Goal: Task Accomplishment & Management: Use online tool/utility

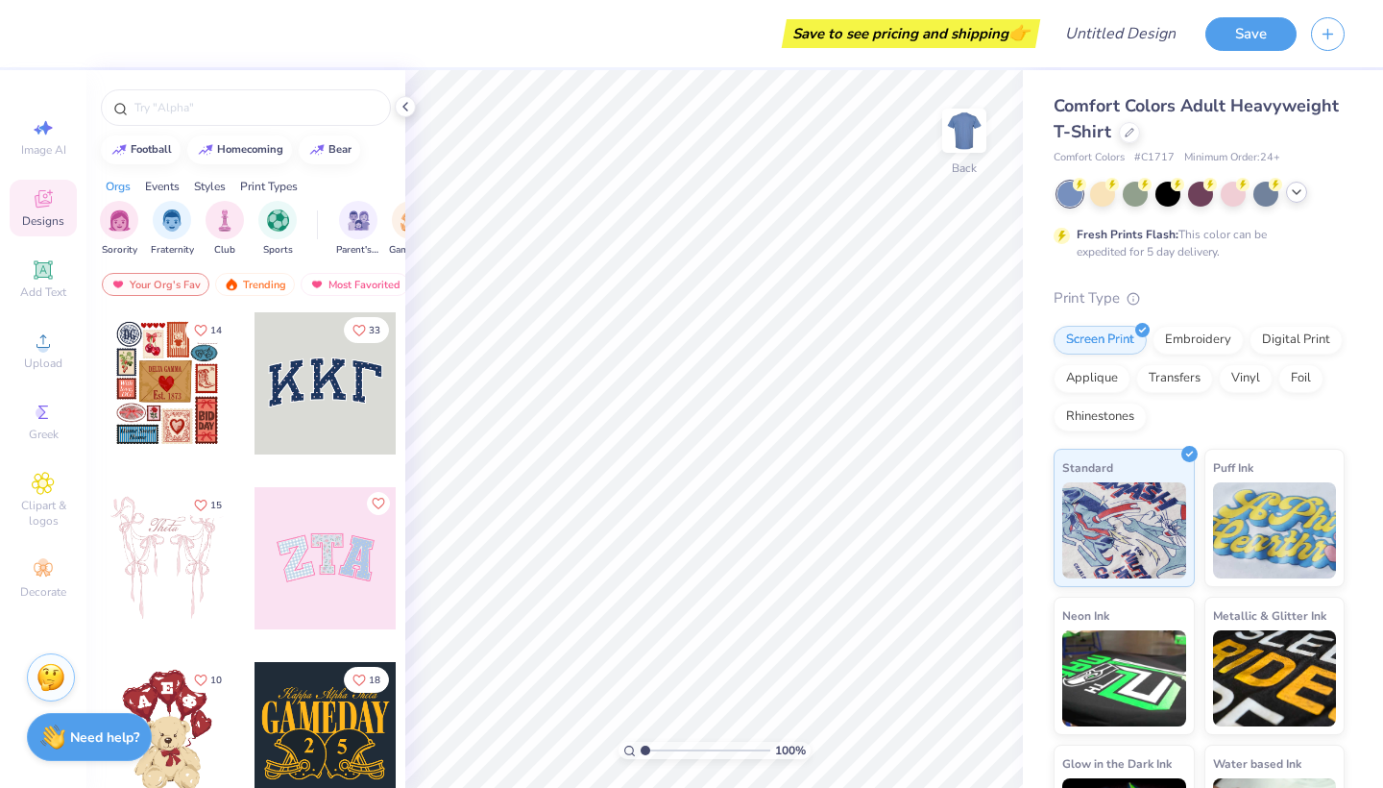
click at [1295, 194] on icon at bounding box center [1296, 191] width 15 height 15
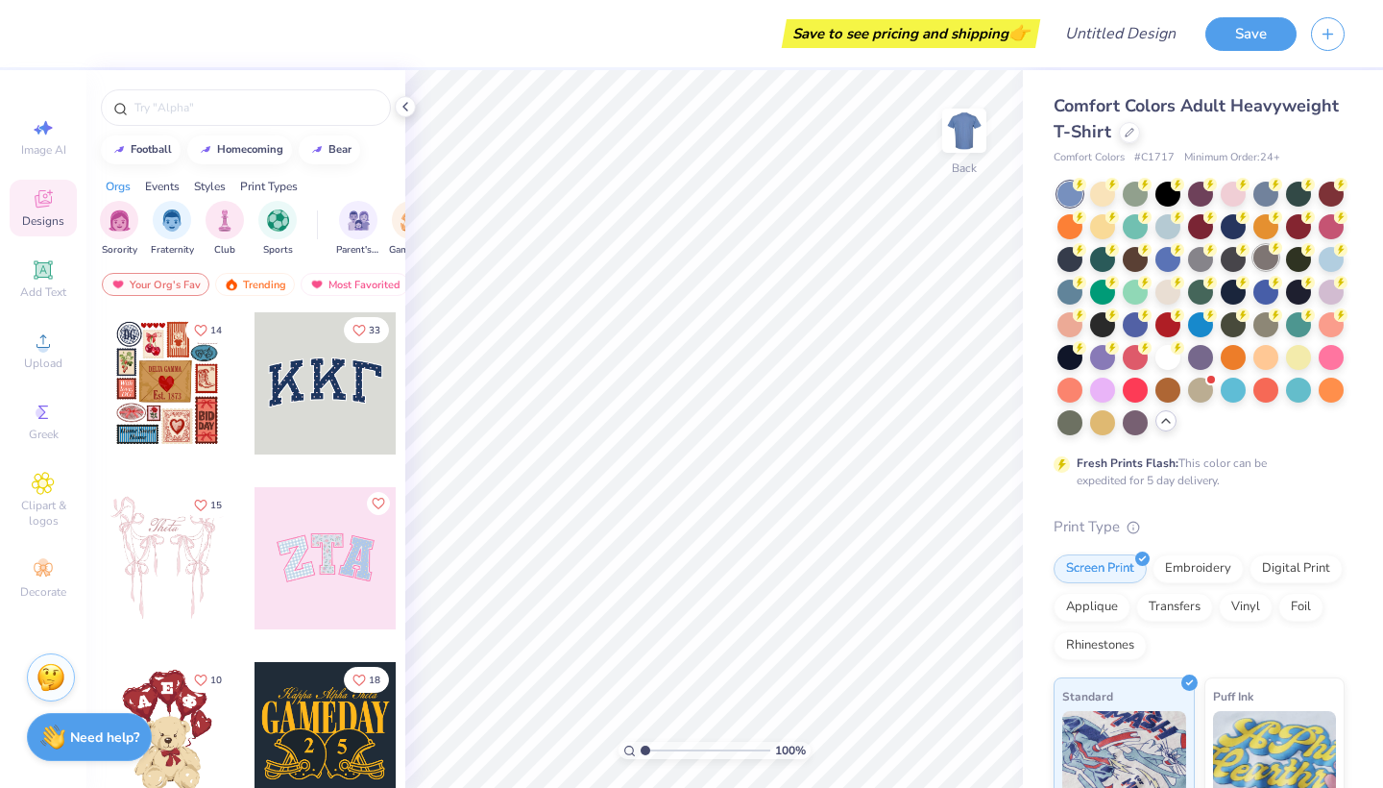
click at [1269, 255] on div at bounding box center [1265, 257] width 25 height 25
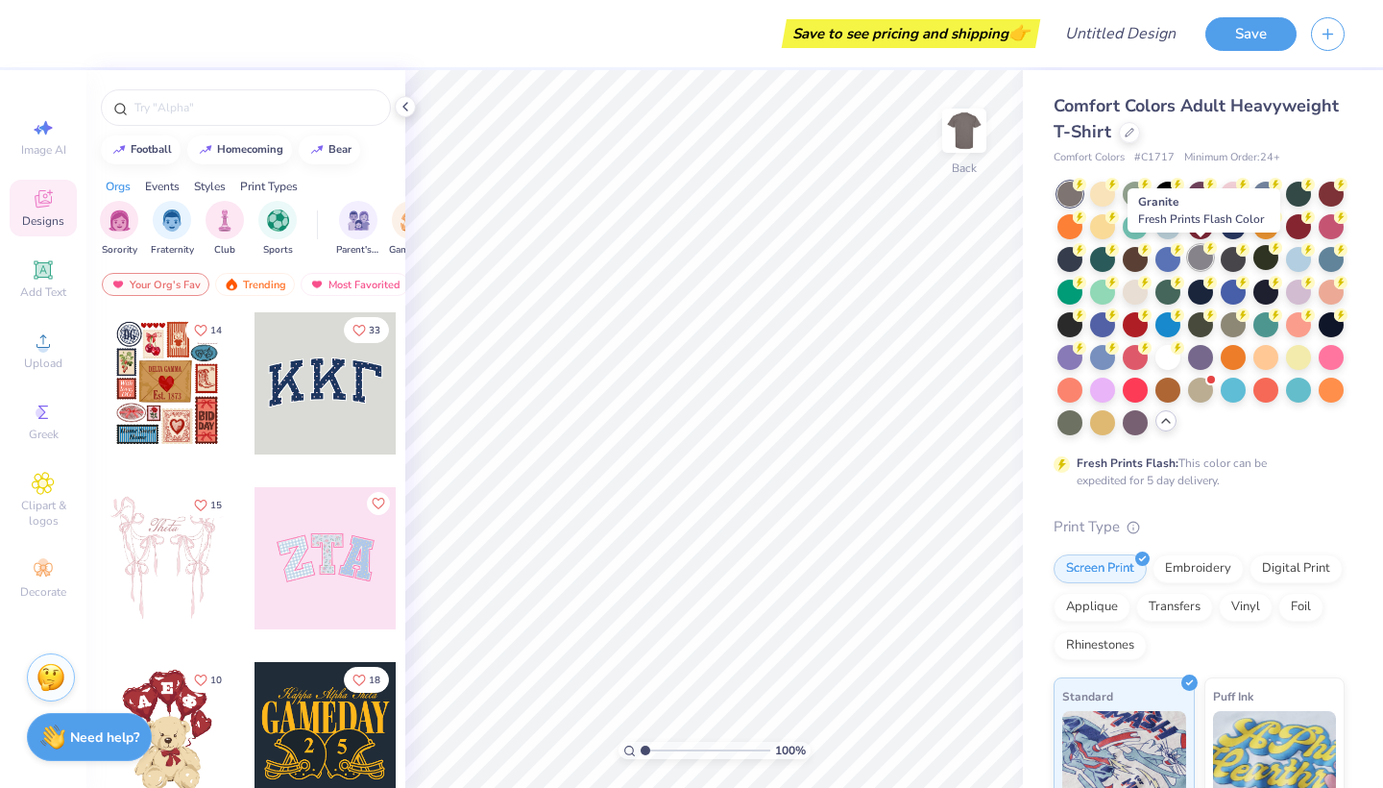
click at [1209, 255] on div at bounding box center [1200, 257] width 25 height 25
click at [1174, 183] on circle at bounding box center [1177, 182] width 13 height 13
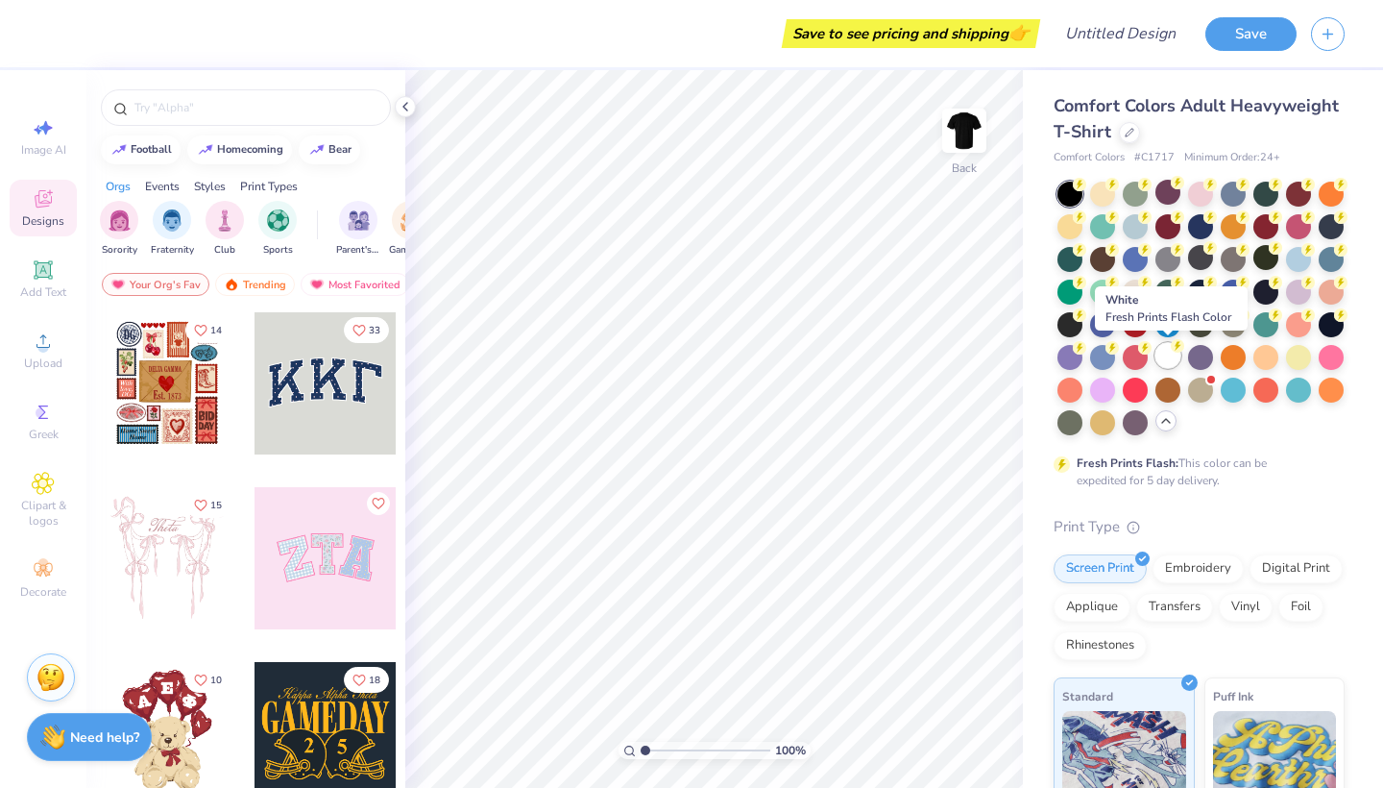
click at [1175, 358] on div at bounding box center [1167, 355] width 25 height 25
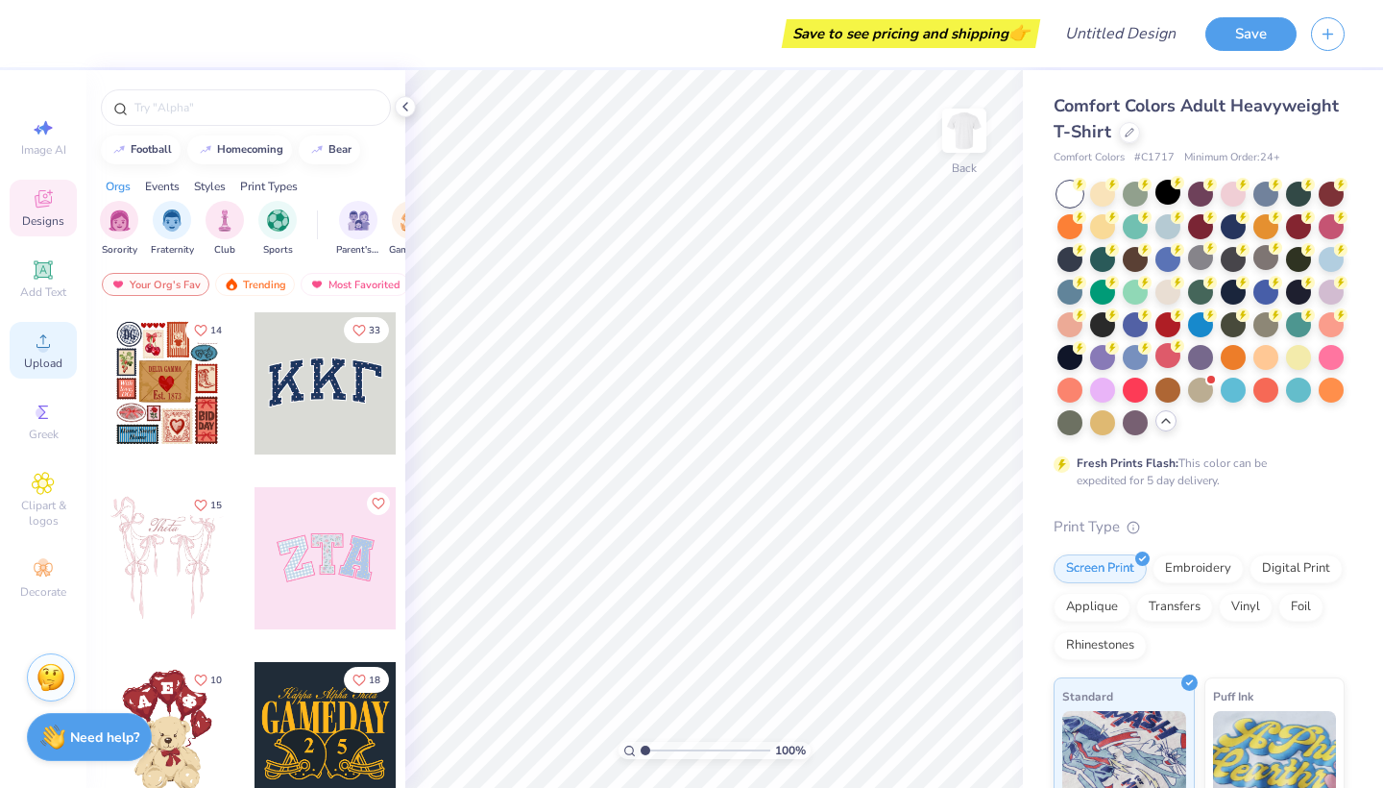
click at [40, 348] on icon at bounding box center [42, 340] width 13 height 13
click at [21, 364] on div "Upload" at bounding box center [43, 350] width 67 height 57
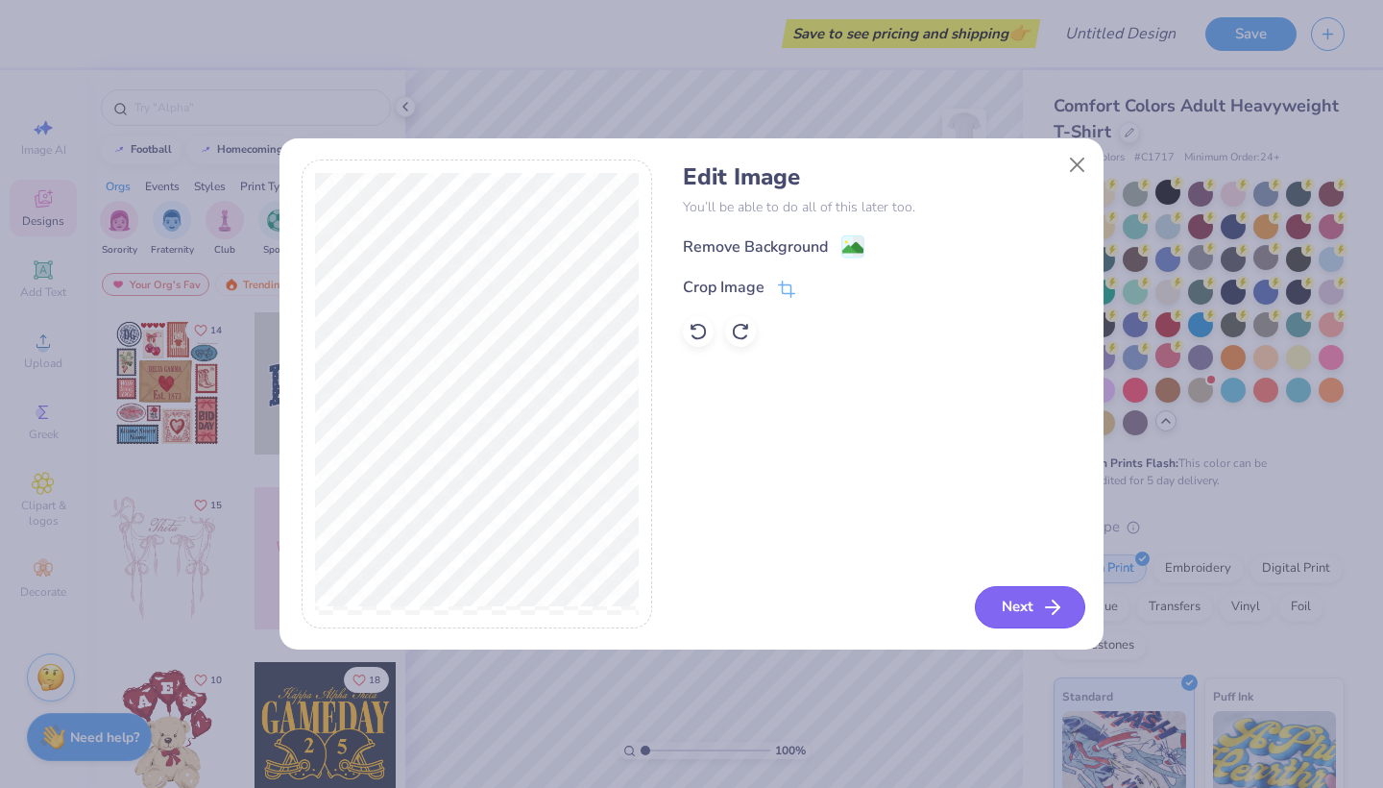
click at [1010, 621] on button "Next" at bounding box center [1030, 607] width 110 height 42
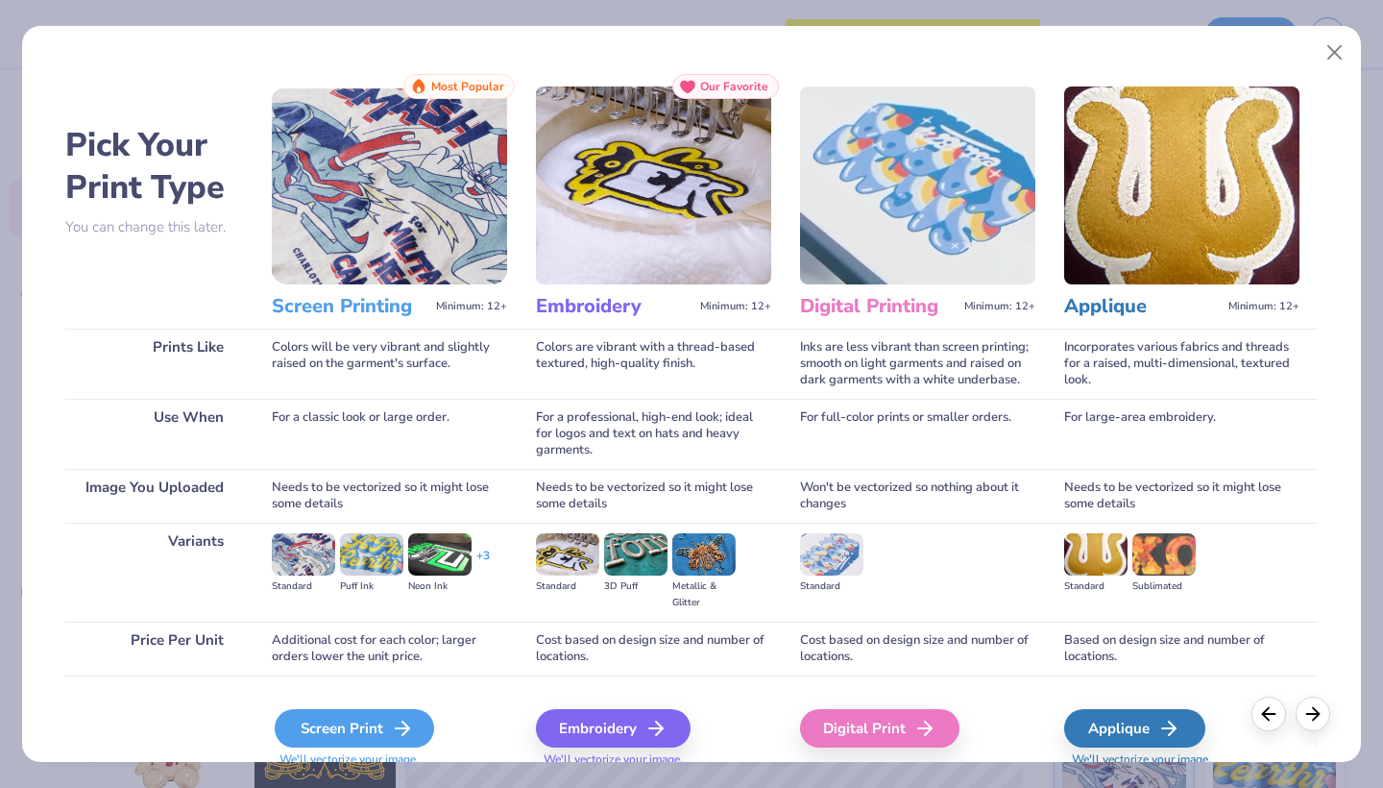
click at [369, 713] on div "Screen Print" at bounding box center [354, 728] width 159 height 38
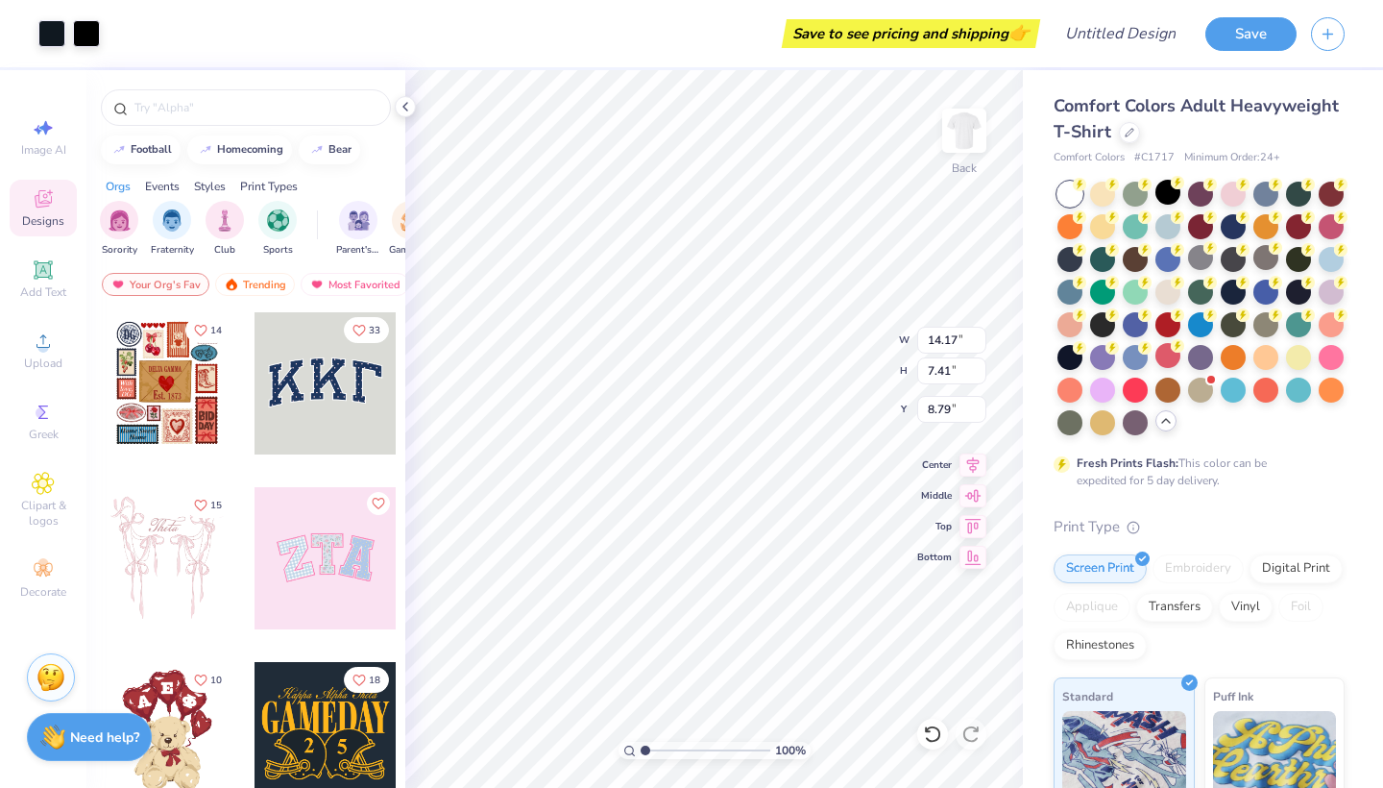
type input "3.00"
type input "11.33"
type input "5.93"
type input "3.77"
click at [960, 131] on img at bounding box center [964, 130] width 77 height 77
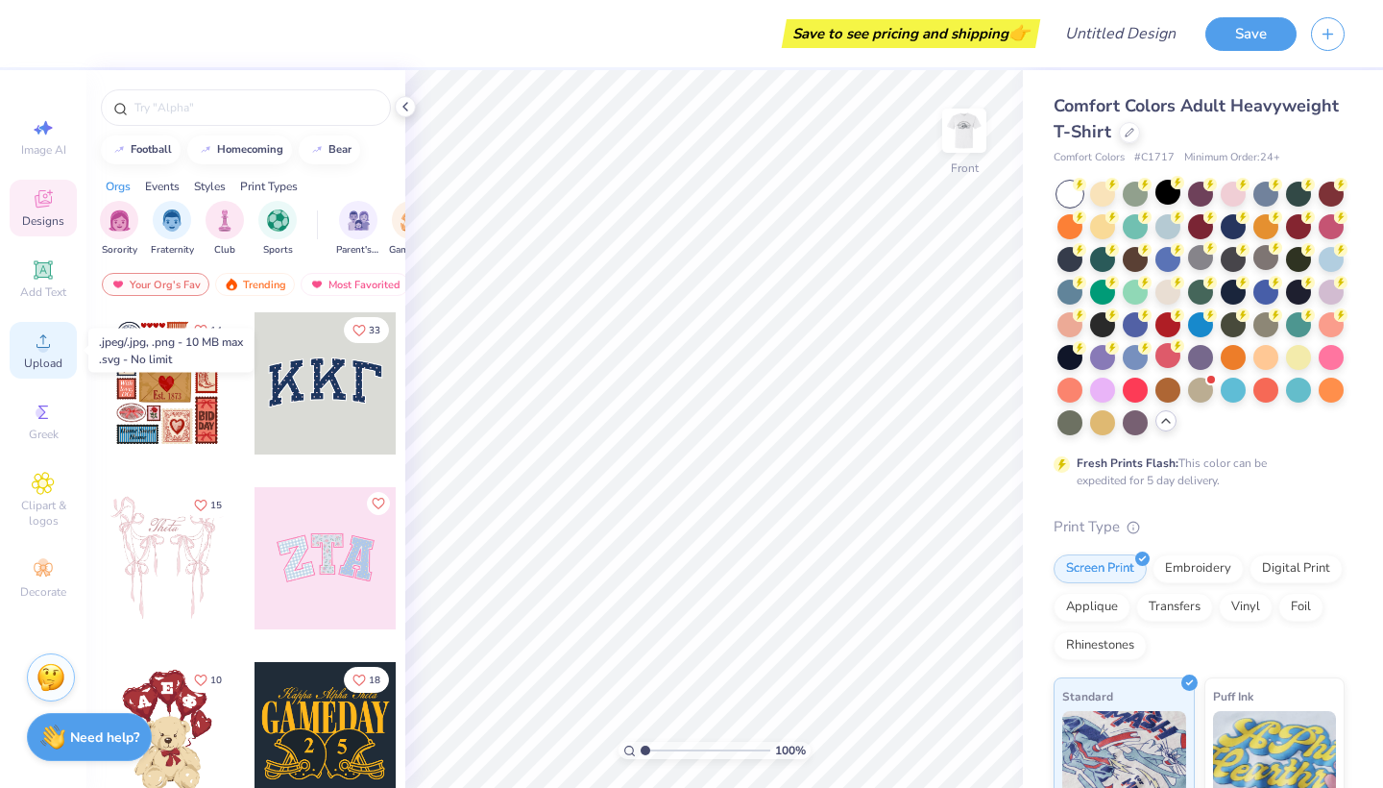
click at [28, 363] on span "Upload" at bounding box center [43, 362] width 38 height 15
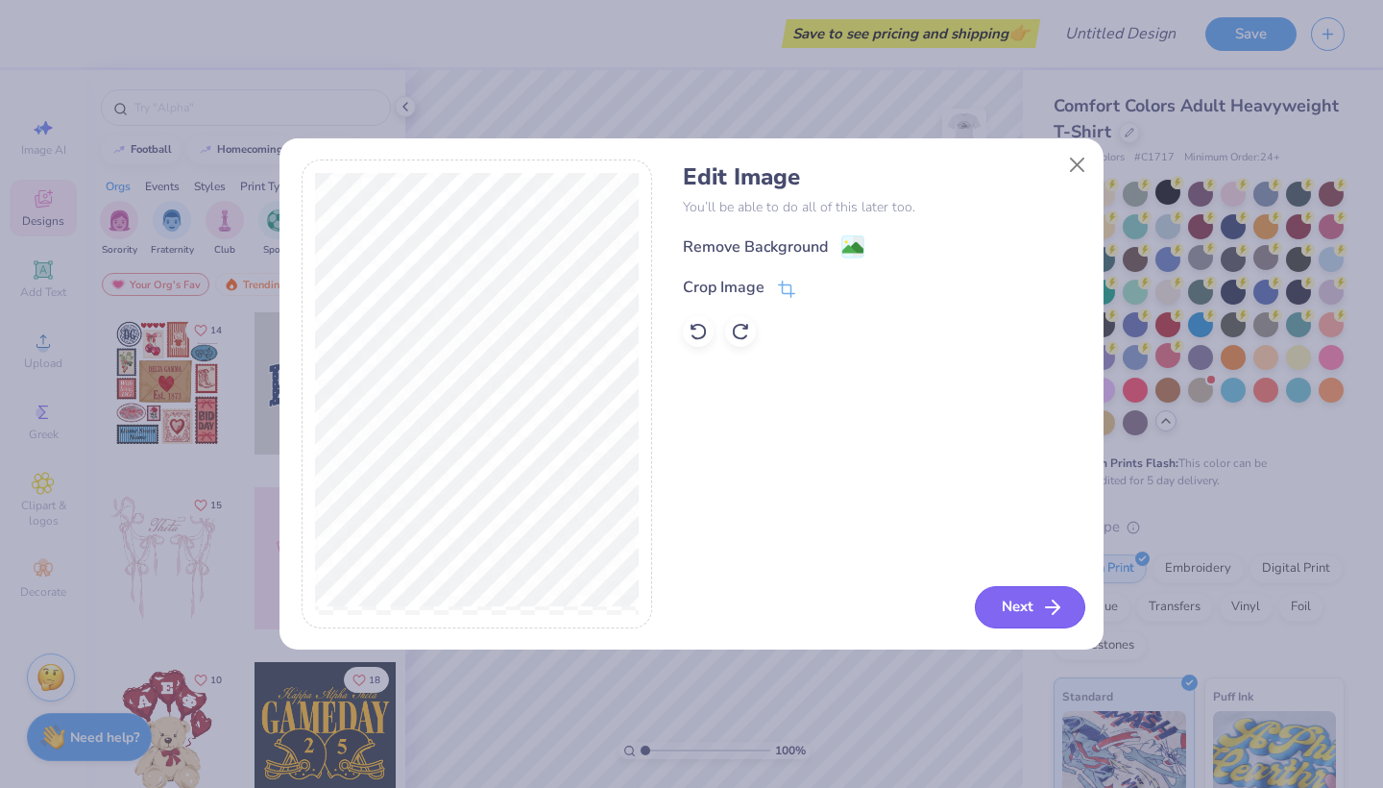
click at [1030, 617] on button "Next" at bounding box center [1030, 607] width 110 height 42
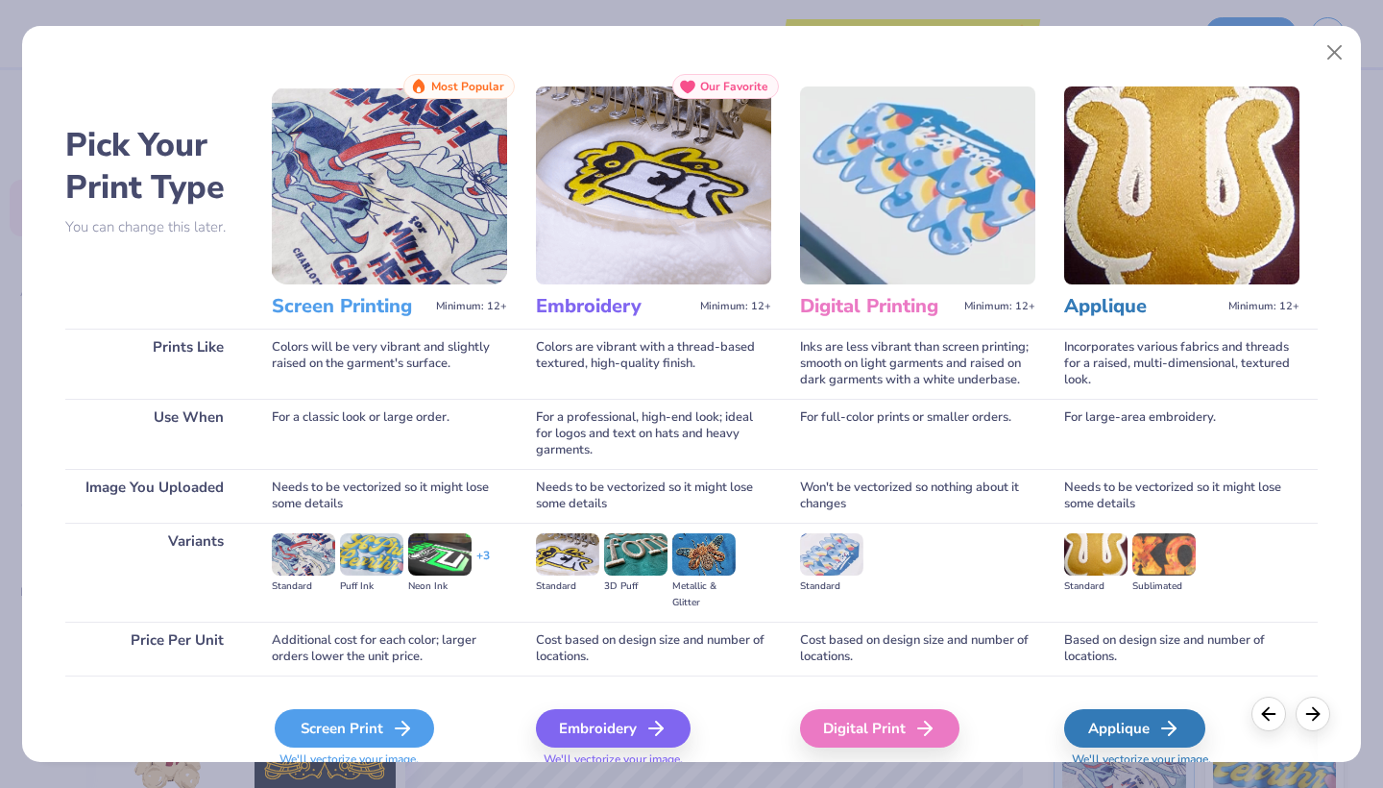
click at [361, 713] on div "Screen Print" at bounding box center [354, 728] width 159 height 38
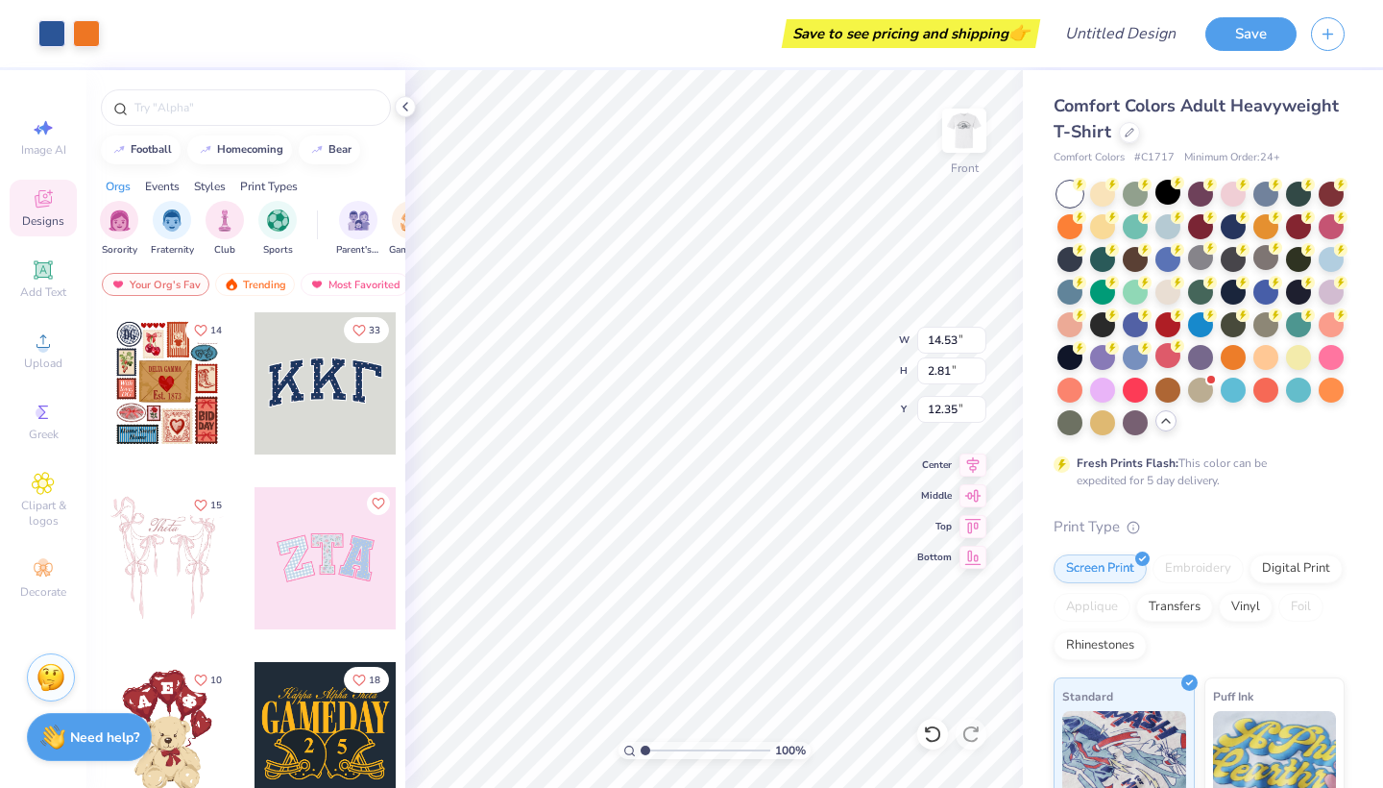
type input "5.93"
type input "12.42"
type input "2.40"
type input "6.22"
click at [1038, 242] on div "Comfort Colors Adult Heavyweight T-Shirt Comfort Colors # C1717 Minimum Order: …" at bounding box center [1203, 590] width 360 height 1041
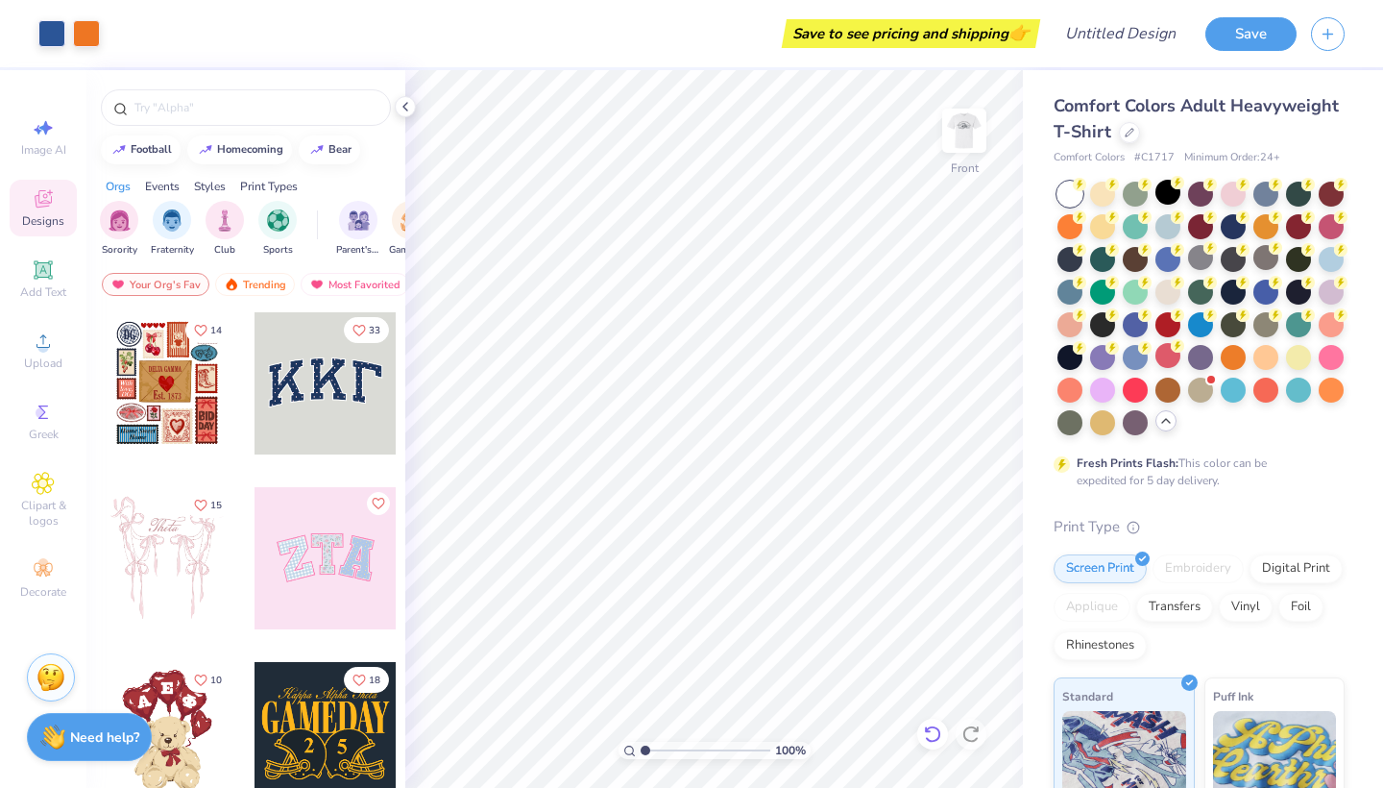
click at [938, 740] on icon at bounding box center [932, 733] width 19 height 19
click at [982, 736] on div at bounding box center [971, 733] width 31 height 31
click at [948, 125] on img at bounding box center [964, 130] width 77 height 77
click at [1271, 245] on circle at bounding box center [1275, 247] width 13 height 13
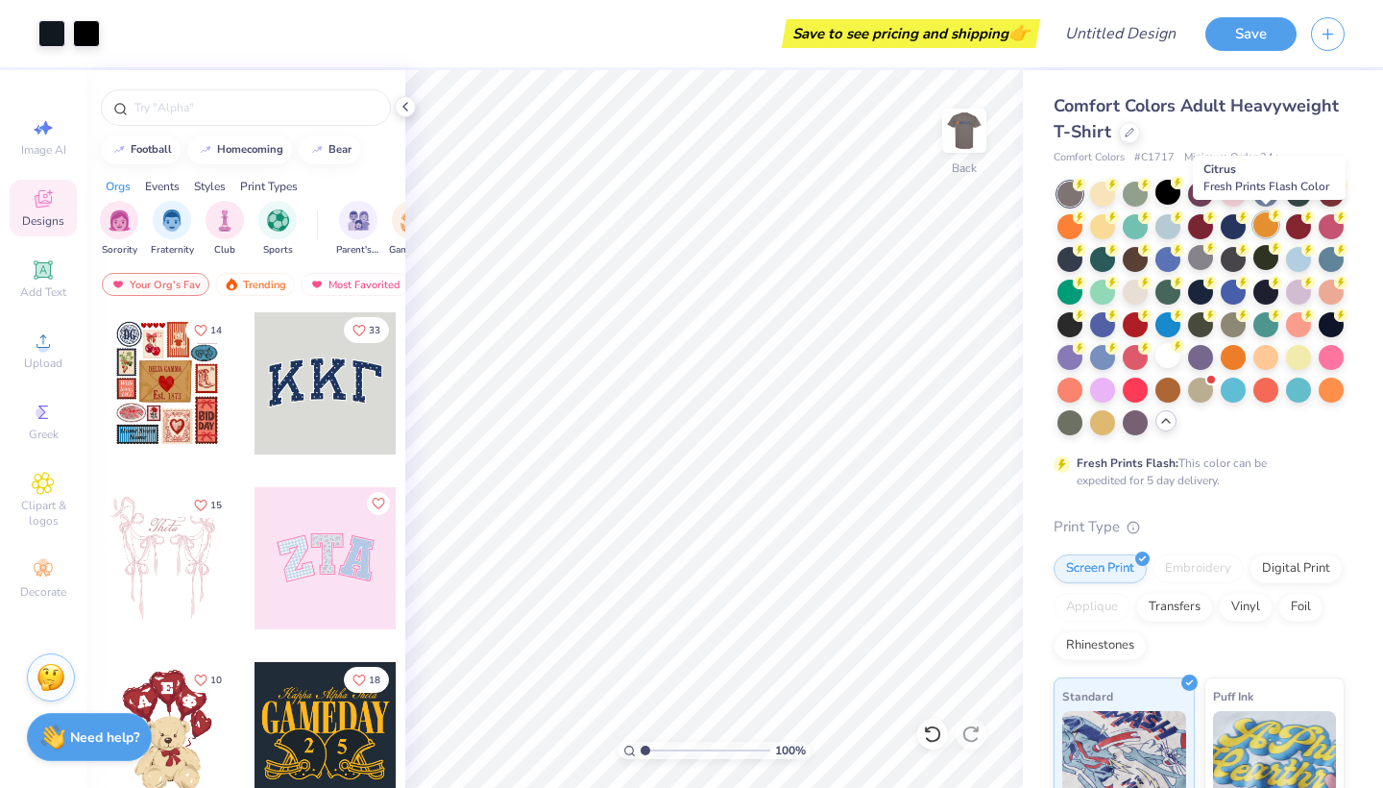
click at [1270, 226] on div at bounding box center [1265, 224] width 25 height 25
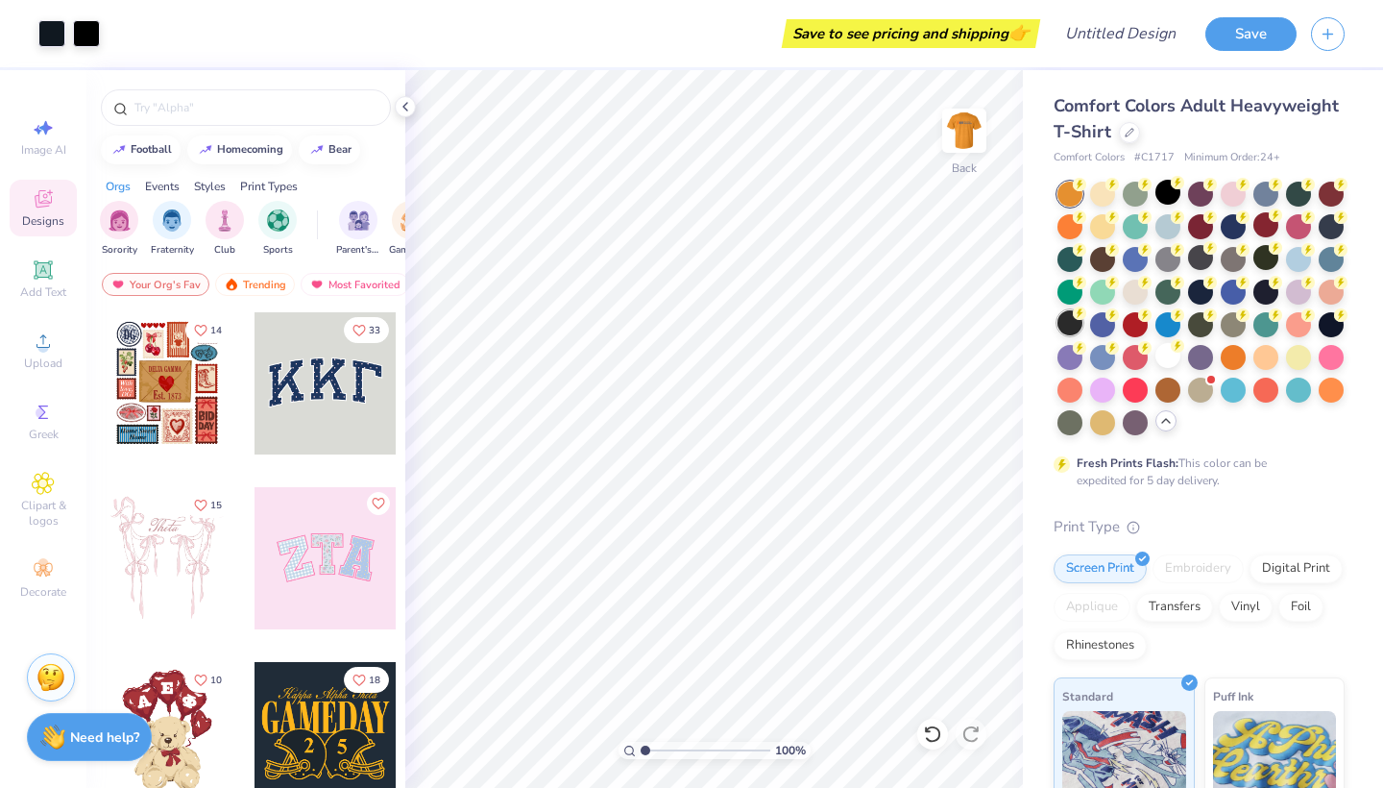
click at [1073, 324] on div at bounding box center [1069, 322] width 25 height 25
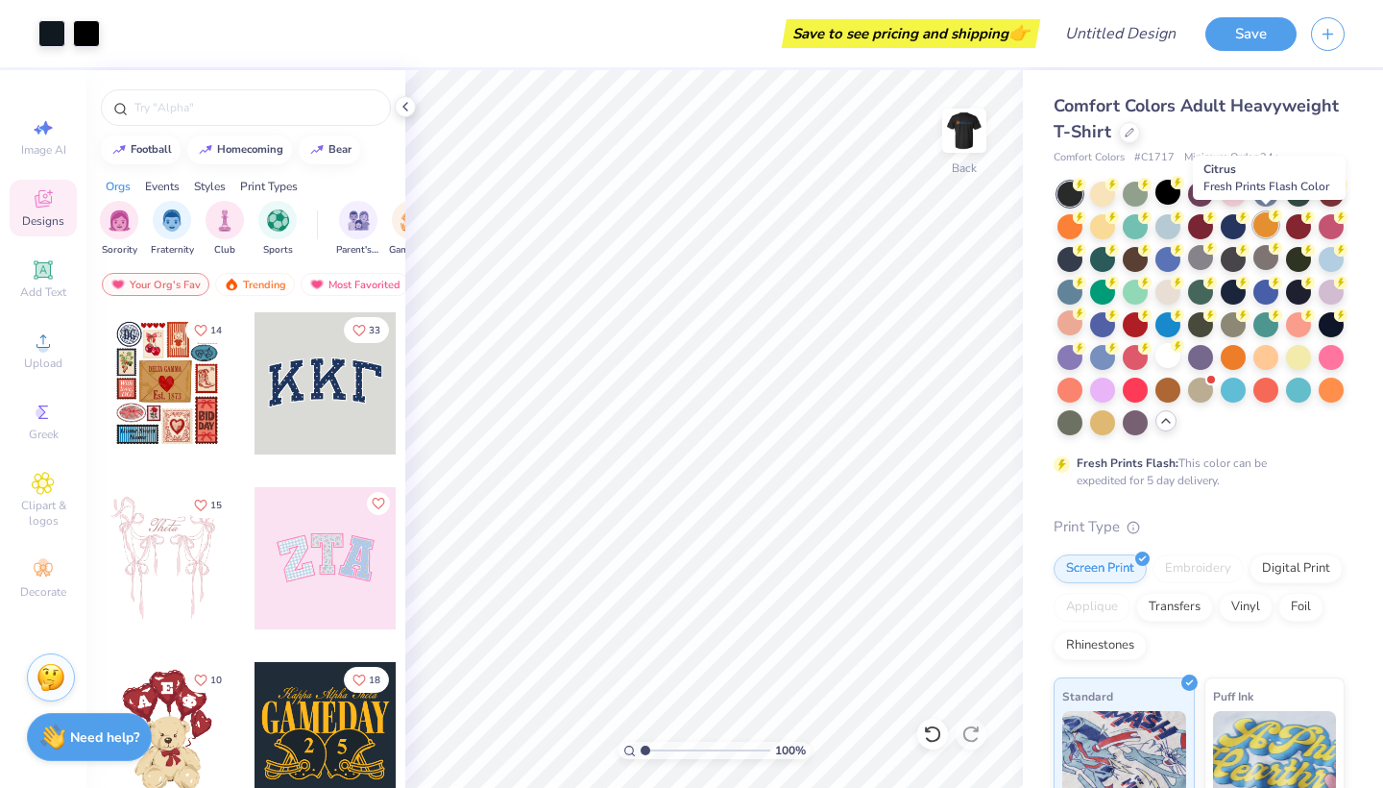
click at [1259, 229] on div at bounding box center [1265, 224] width 25 height 25
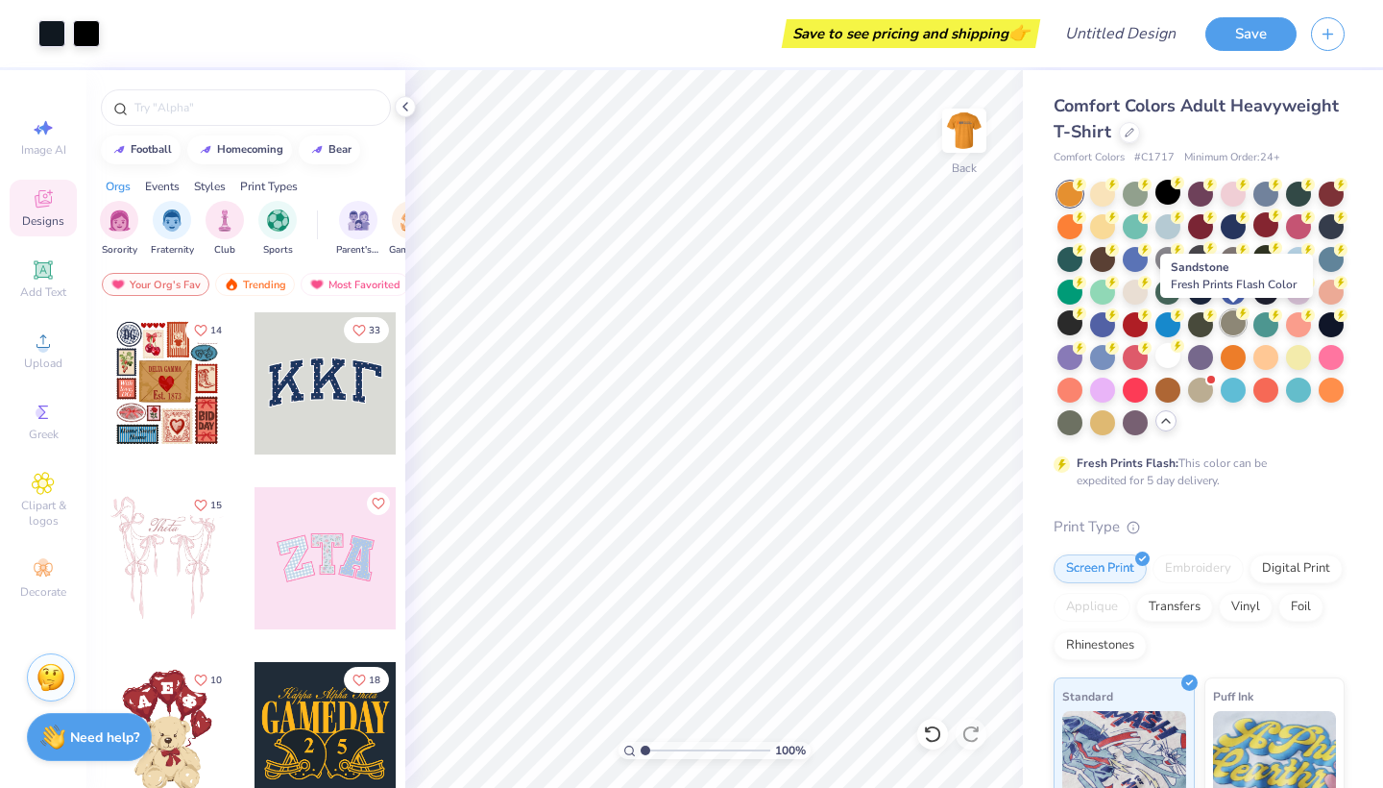
click at [1240, 326] on div at bounding box center [1233, 322] width 25 height 25
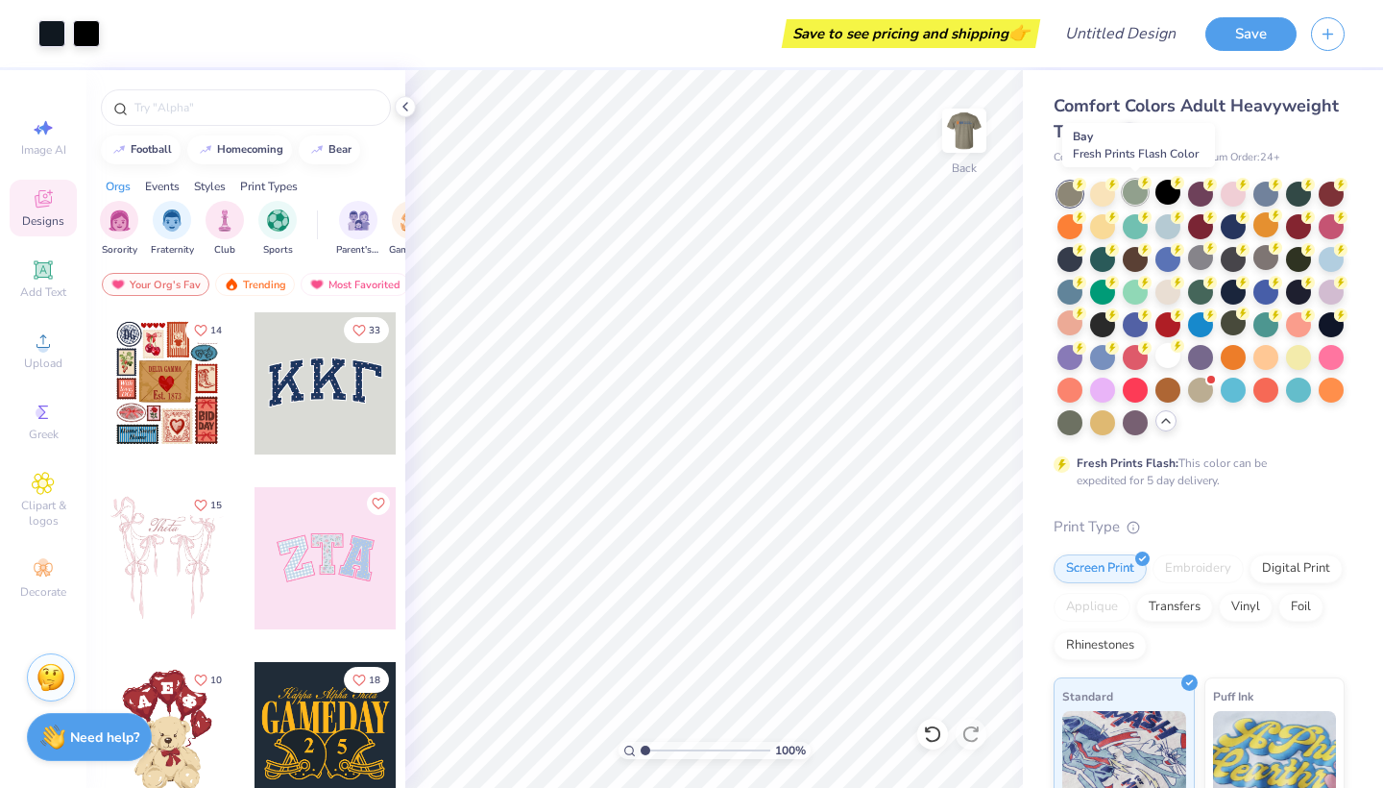
click at [1144, 202] on div at bounding box center [1135, 192] width 25 height 25
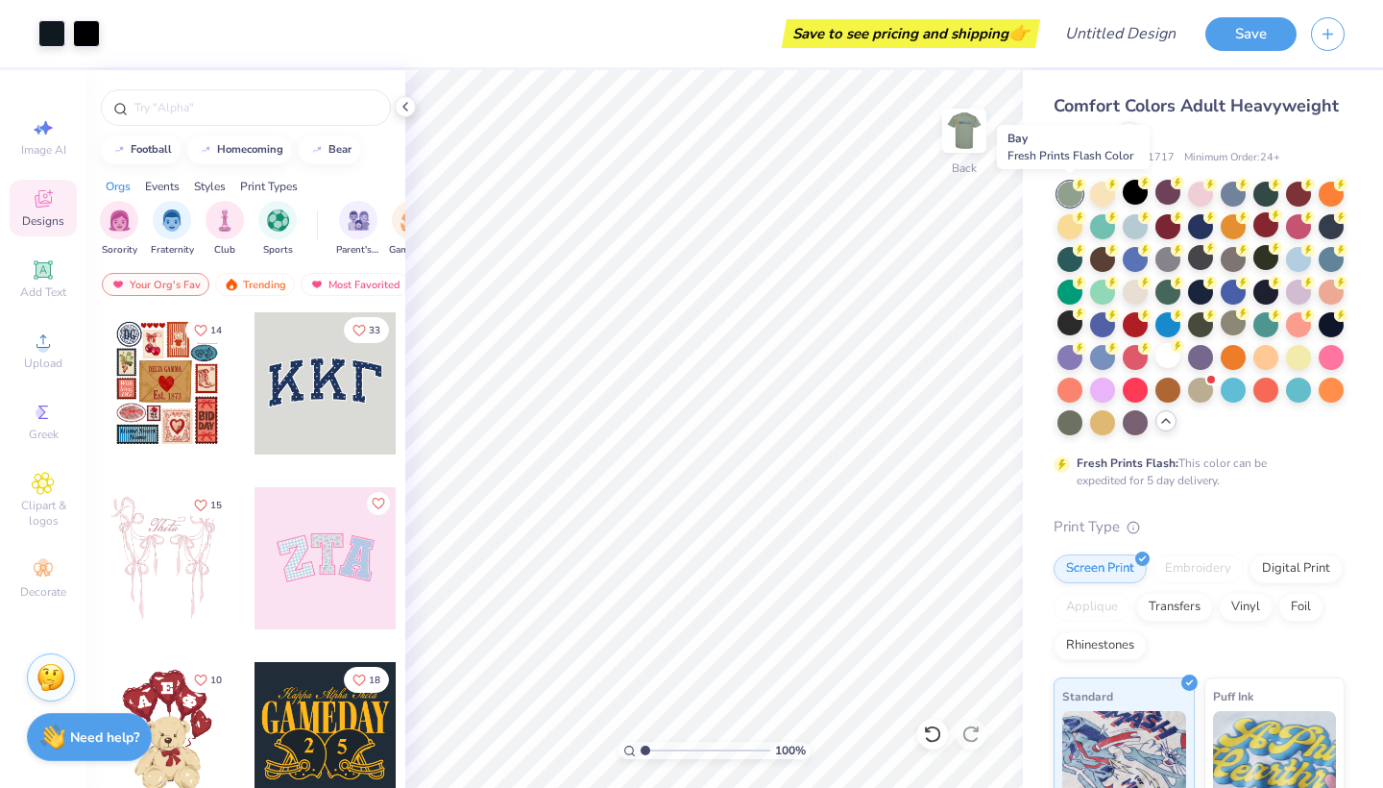
click at [1081, 190] on div at bounding box center [1069, 194] width 25 height 25
click at [1333, 382] on div at bounding box center [1331, 388] width 25 height 25
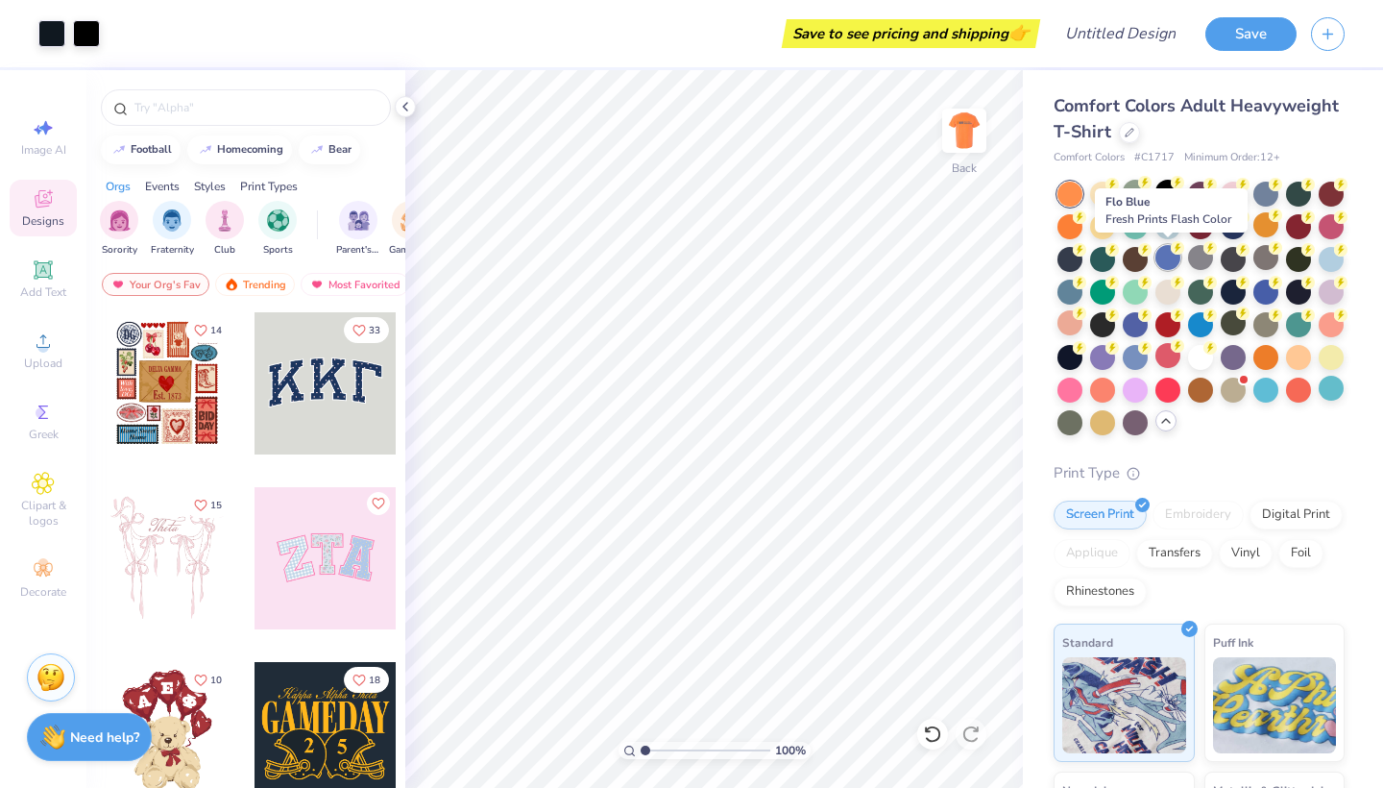
click at [1172, 255] on div at bounding box center [1167, 257] width 25 height 25
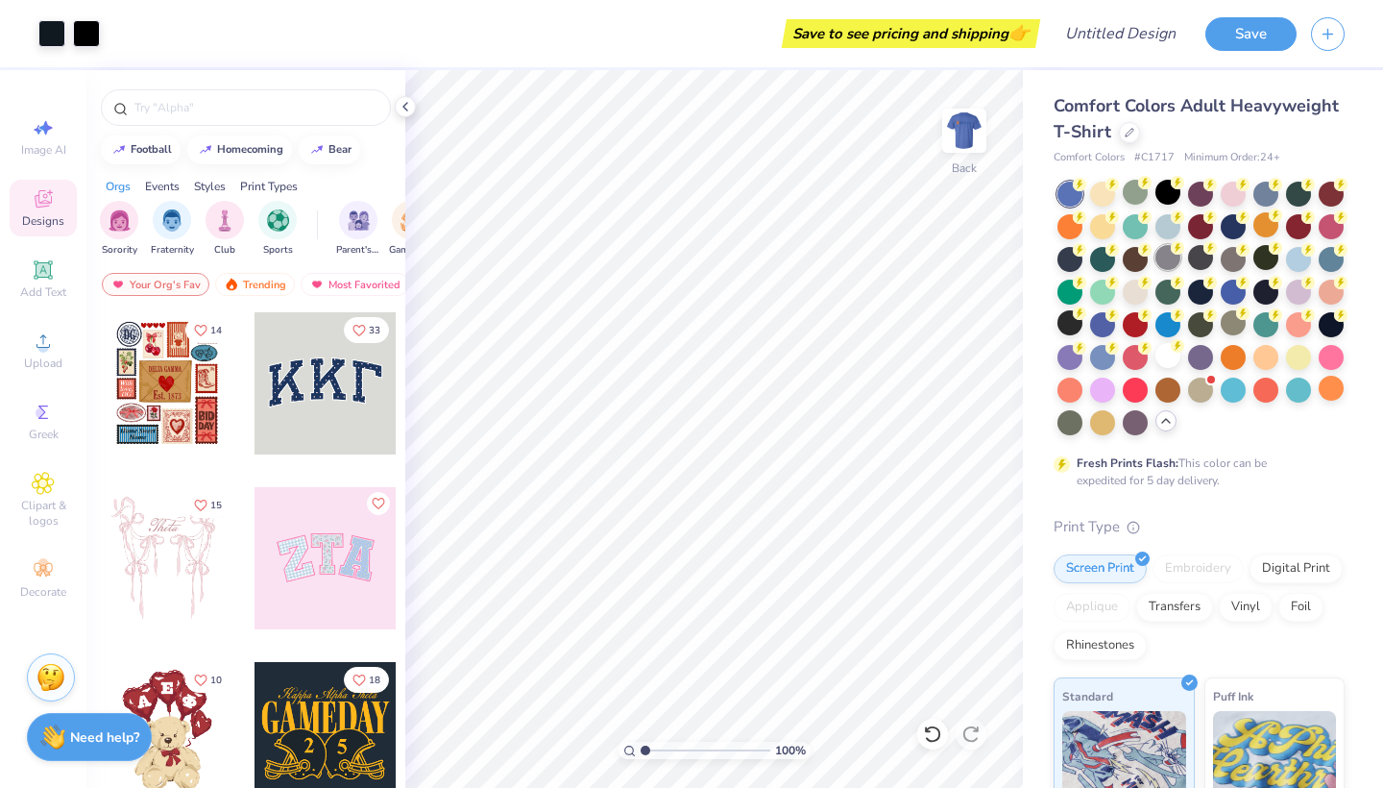
click at [1176, 266] on div at bounding box center [1167, 257] width 25 height 25
click at [957, 112] on img at bounding box center [964, 130] width 77 height 77
click at [958, 112] on img at bounding box center [964, 130] width 77 height 77
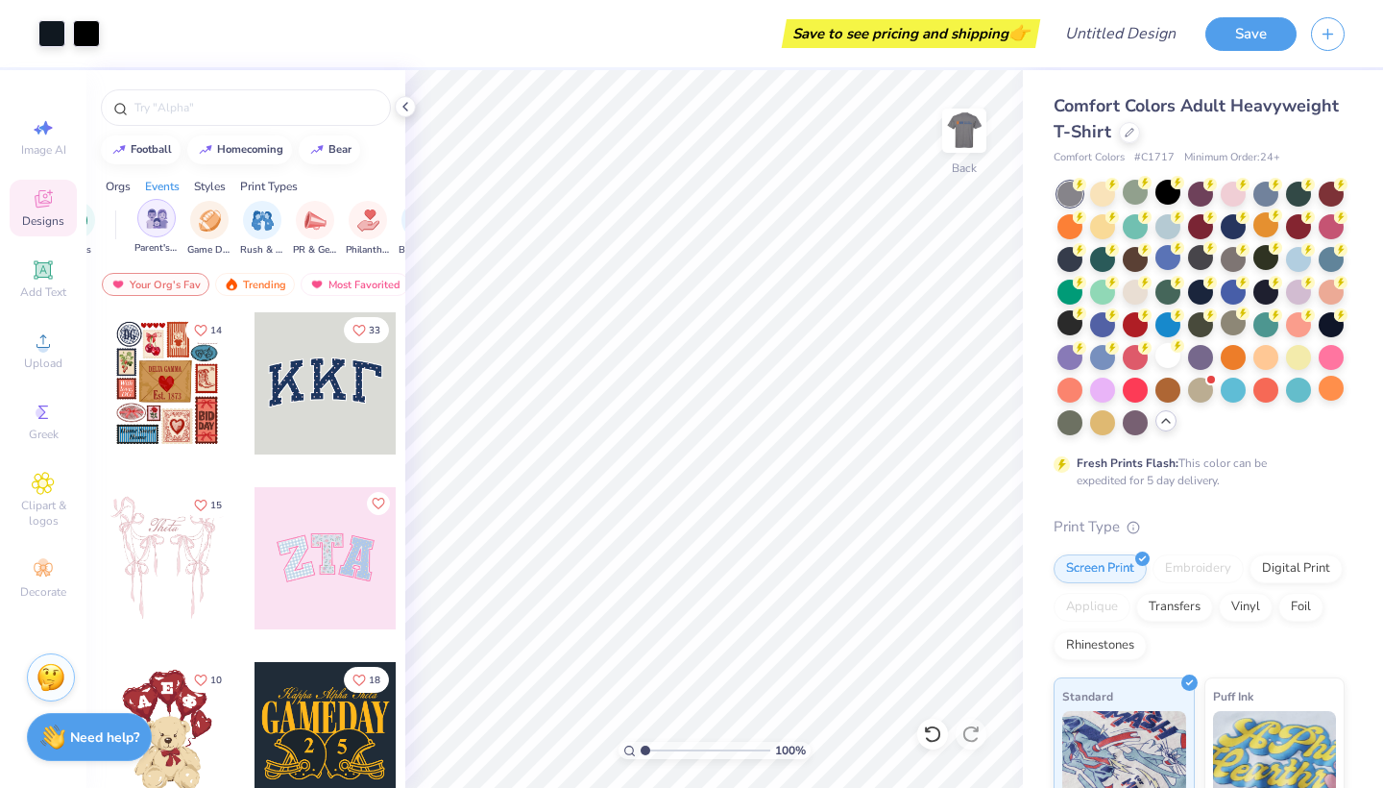
click at [159, 216] on img "filter for Parent's Weekend" at bounding box center [157, 218] width 22 height 22
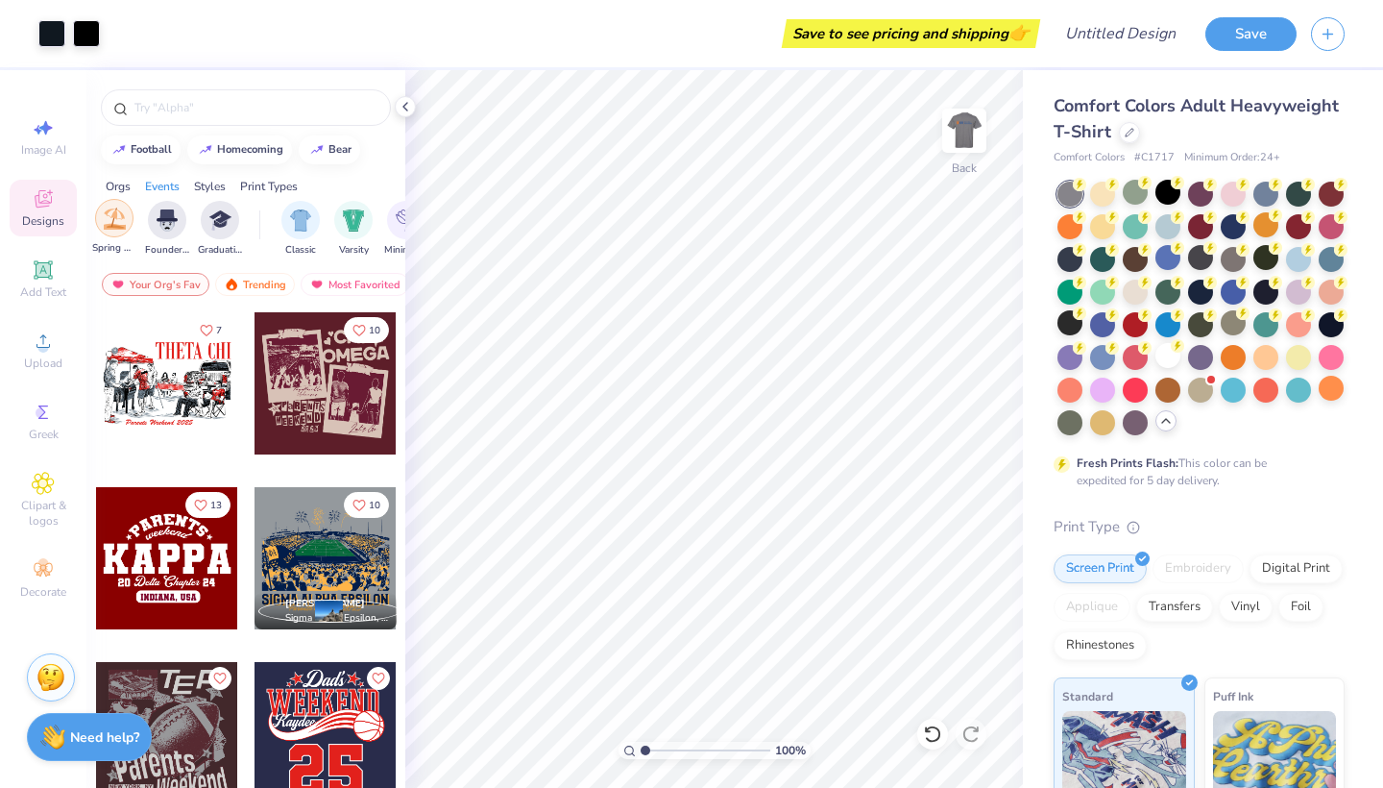
scroll to position [0, 826]
click at [297, 220] on img "filter for Classic" at bounding box center [300, 218] width 22 height 22
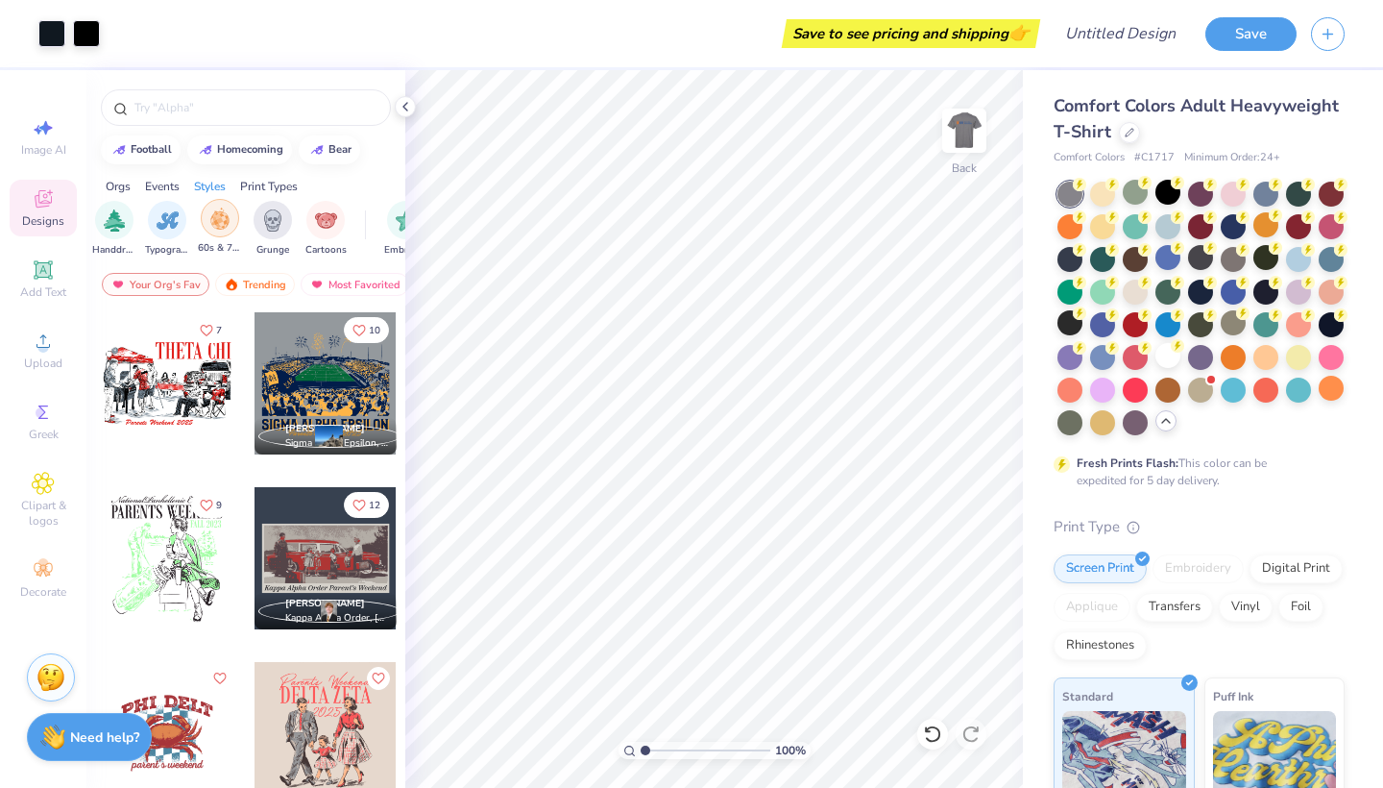
scroll to position [0, 1299]
click at [296, 223] on img "filter for Cartoons" at bounding box center [302, 218] width 22 height 22
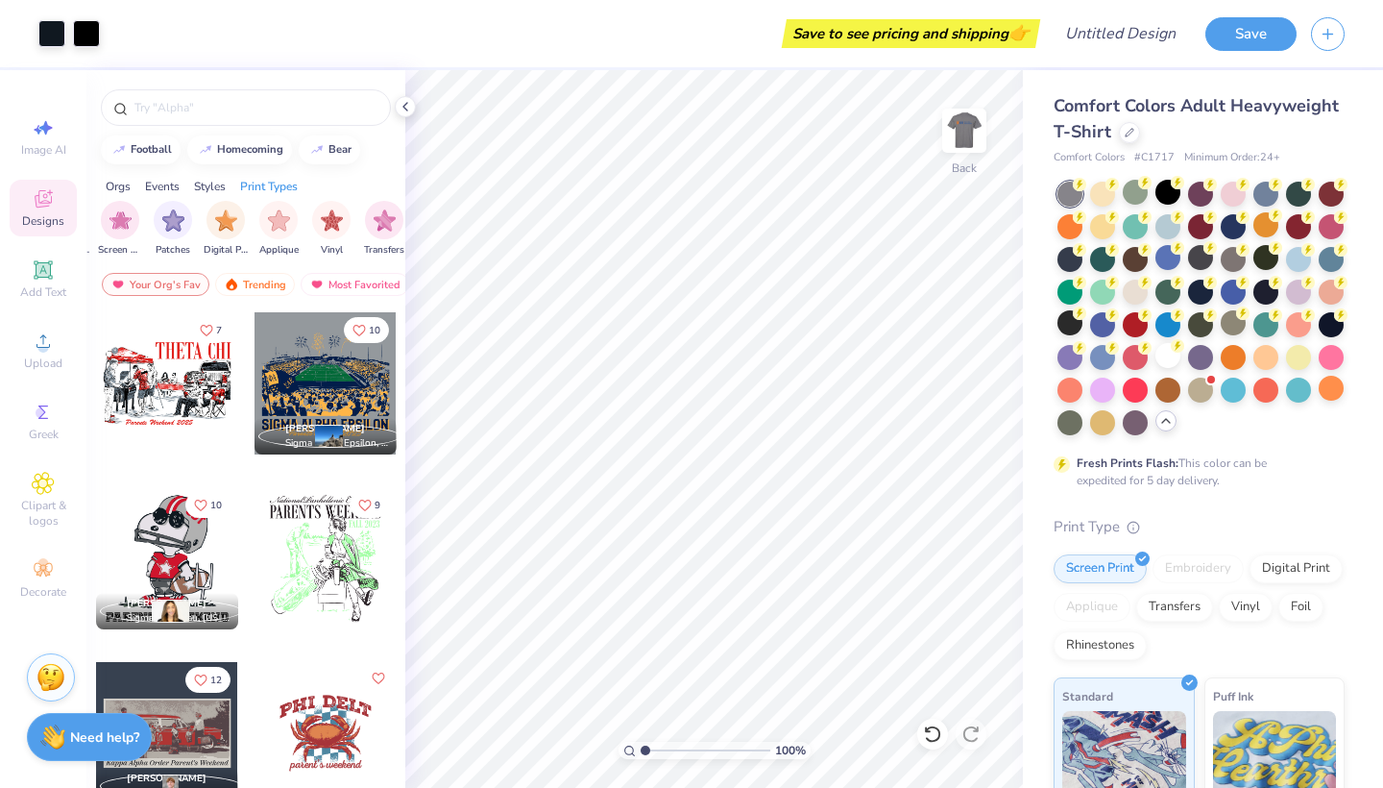
scroll to position [0, 1613]
click at [340, 213] on img "filter for Vinyl" at bounding box center [333, 218] width 22 height 22
